Goal: Information Seeking & Learning: Learn about a topic

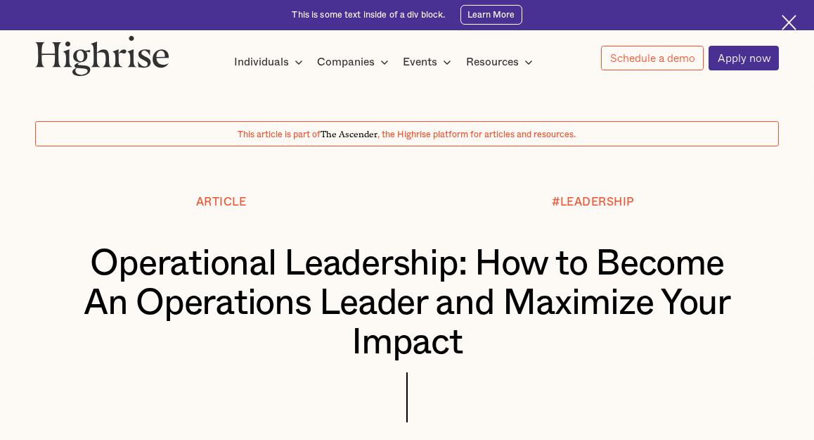
click at [49, 255] on div "Operational Leadership: How to Become An Operations Leader and Maximize Your Im…" at bounding box center [407, 303] width 745 height 118
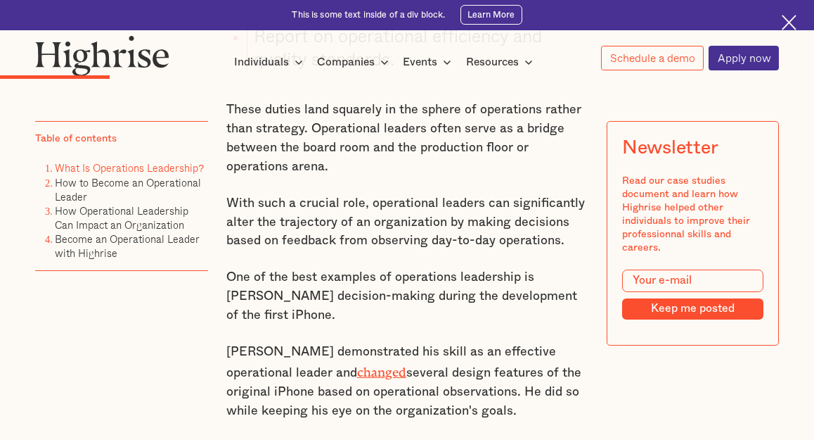
scroll to position [1704, 0]
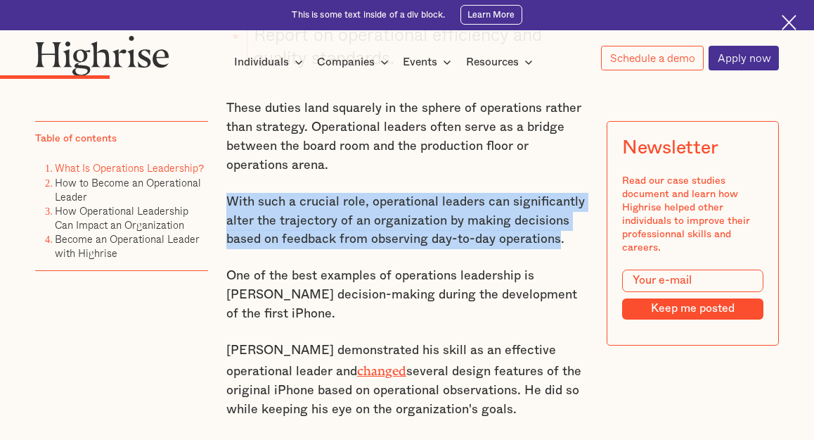
drag, startPoint x: 222, startPoint y: 213, endPoint x: 559, endPoint y: 253, distance: 339.2
copy p "With such a crucial role, operational leaders can significantly alter the traje…"
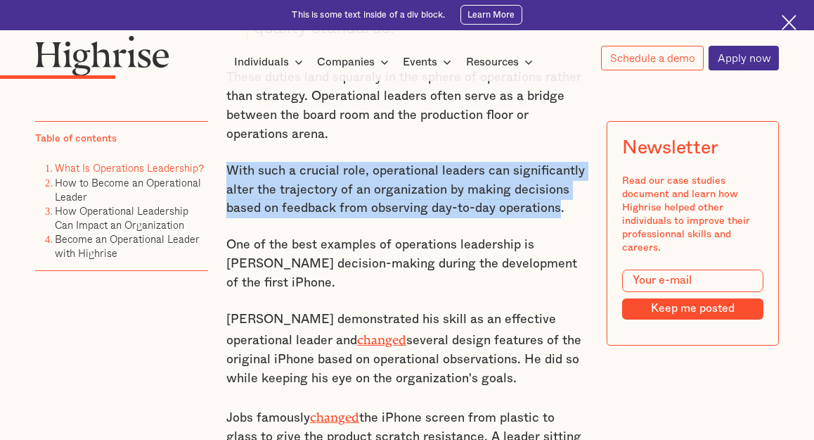
scroll to position [1759, 0]
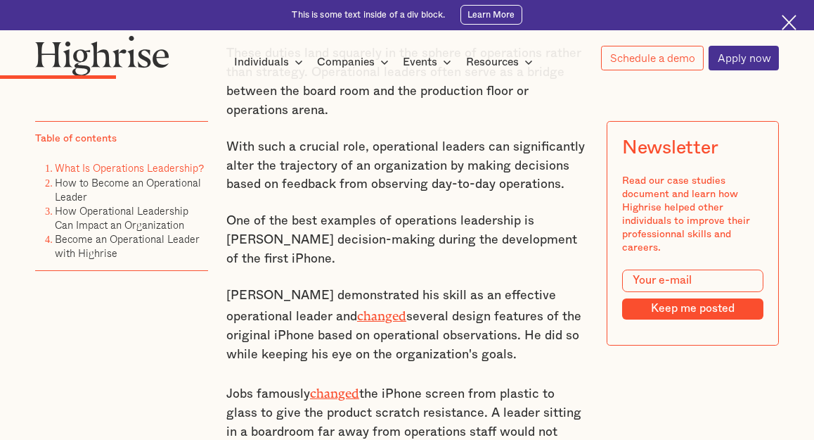
click at [445, 268] on p "One of the best examples of operations leadership is [PERSON_NAME] decision-mak…" at bounding box center [407, 240] width 362 height 56
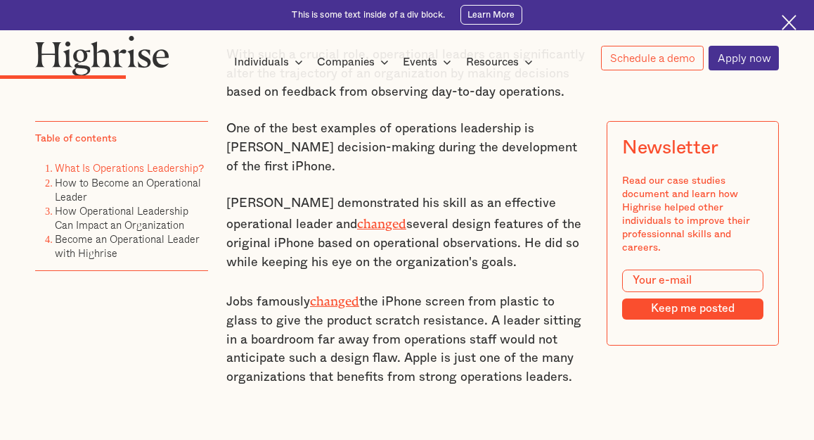
scroll to position [1848, 0]
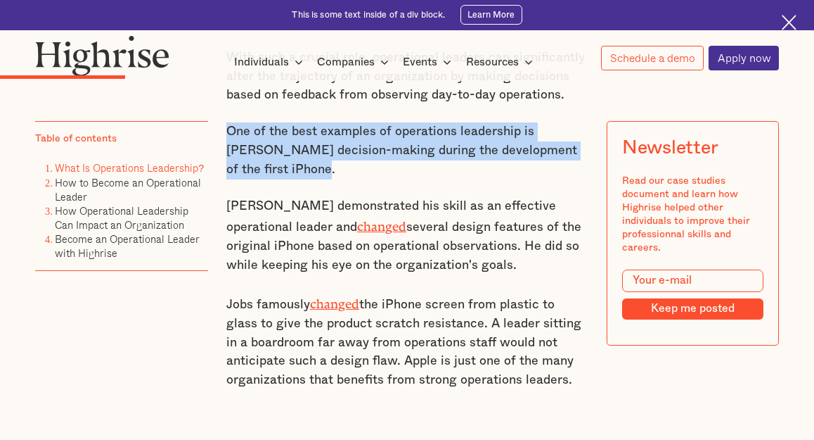
drag, startPoint x: 224, startPoint y: 146, endPoint x: 269, endPoint y: 184, distance: 58.9
click at [269, 179] on p "One of the best examples of operations leadership is [PERSON_NAME] decision-mak…" at bounding box center [407, 150] width 362 height 56
copy p "One of the best examples of operations leadership is [PERSON_NAME] decision-mak…"
click at [357, 227] on link "changed" at bounding box center [381, 223] width 49 height 8
drag, startPoint x: 222, startPoint y: 223, endPoint x: 422, endPoint y: 279, distance: 207.5
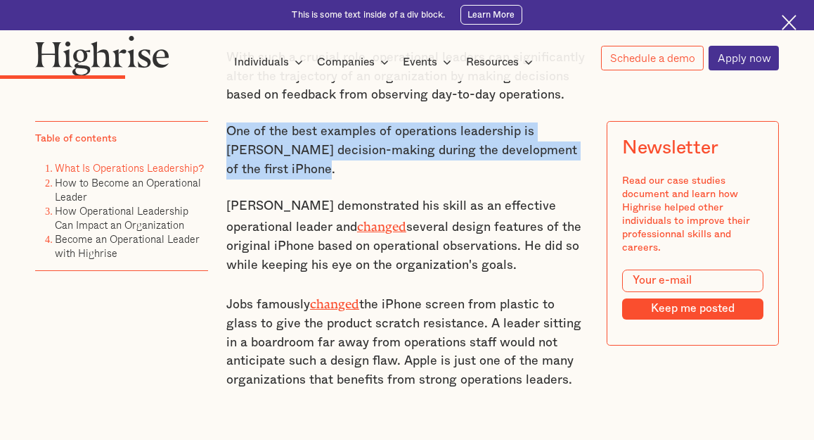
copy p "Jobs demonstrated his skill as an effective operational leader and changed seve…"
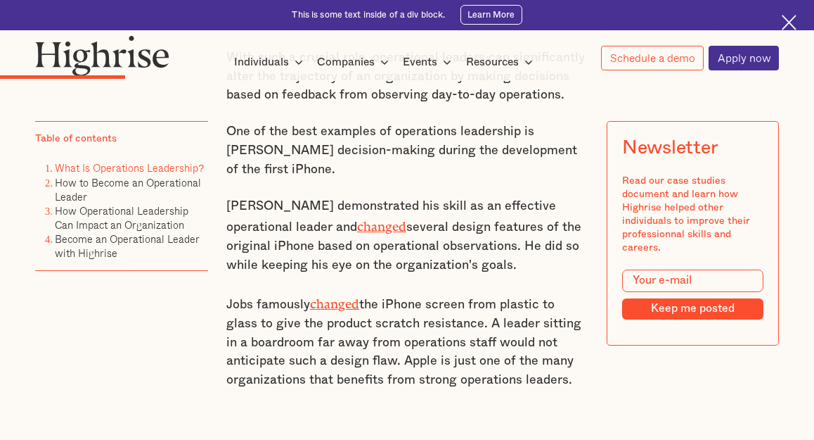
click at [464, 179] on p "One of the best examples of operations leadership is [PERSON_NAME] decision-mak…" at bounding box center [407, 150] width 362 height 56
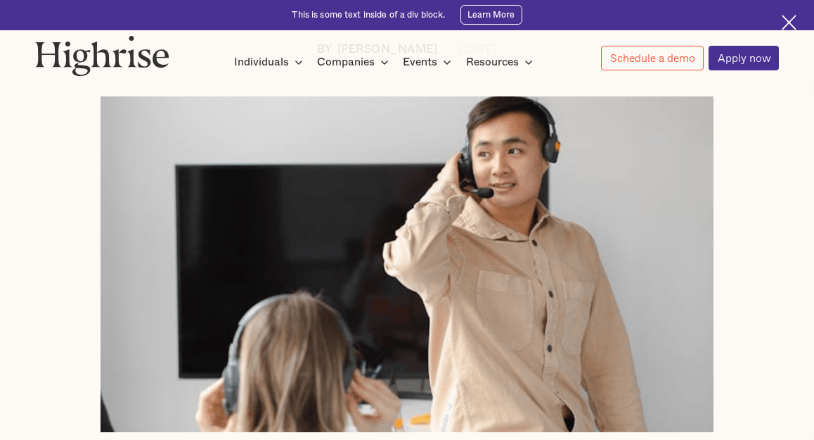
scroll to position [241, 0]
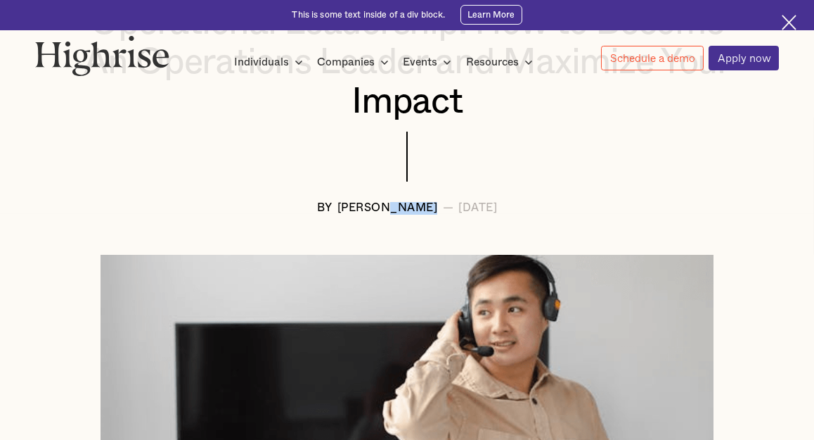
drag, startPoint x: 418, startPoint y: 212, endPoint x: 368, endPoint y: 210, distance: 50.7
click at [368, 210] on div "BY [PERSON_NAME] — [DATE]" at bounding box center [407, 208] width 745 height 13
copy div "Langat"
click at [142, 146] on div at bounding box center [407, 167] width 745 height 70
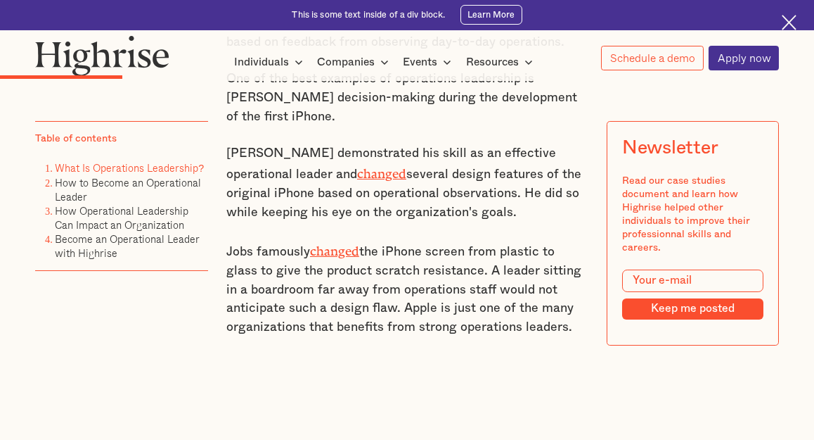
scroll to position [1971, 0]
